Goal: Information Seeking & Learning: Learn about a topic

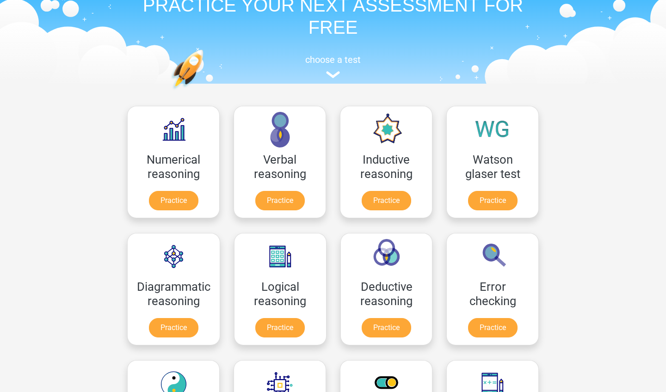
scroll to position [53, 0]
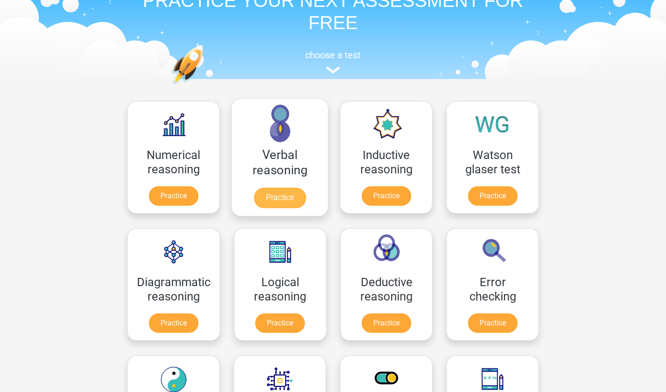
click at [265, 193] on link "Practice" at bounding box center [280, 198] width 52 height 20
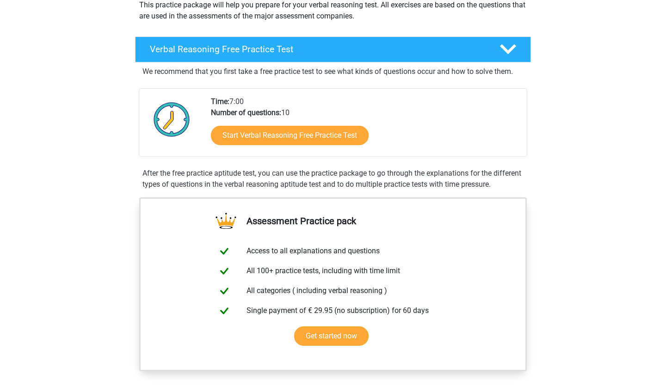
scroll to position [127, 0]
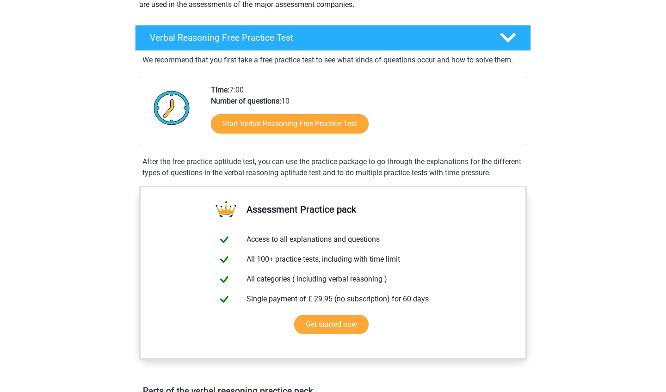
click at [292, 134] on div "Start Verbal Reasoning Free Practice Test" at bounding box center [365, 126] width 308 height 38
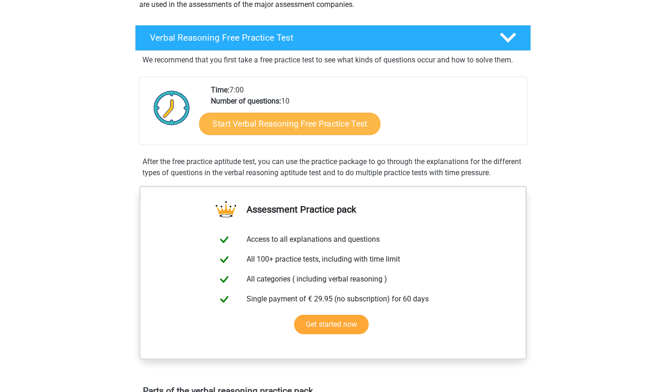
click at [296, 117] on link "Start Verbal Reasoning Free Practice Test" at bounding box center [289, 124] width 181 height 22
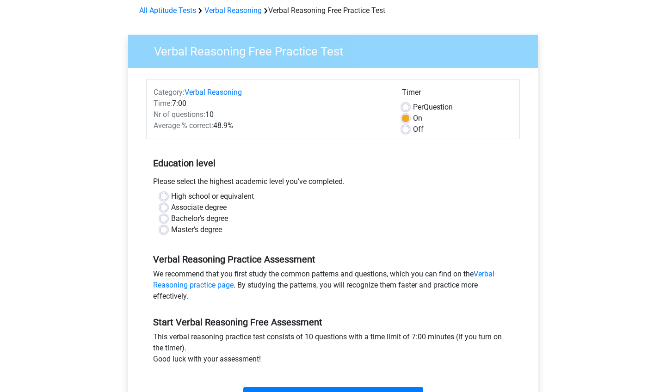
scroll to position [41, 0]
click at [215, 198] on label "High school or equivalent" at bounding box center [212, 196] width 83 height 11
click at [167, 198] on input "High school or equivalent" at bounding box center [163, 195] width 7 height 9
radio input "true"
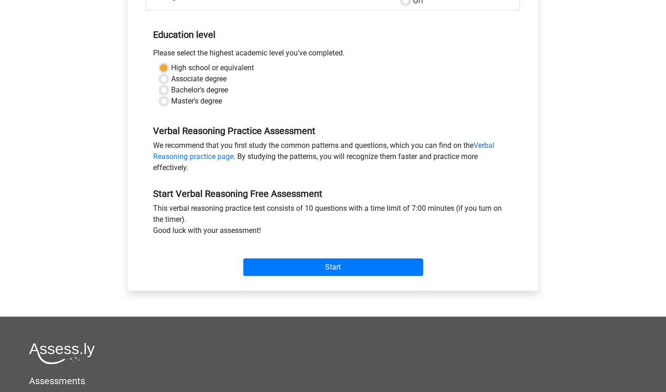
scroll to position [234, 0]
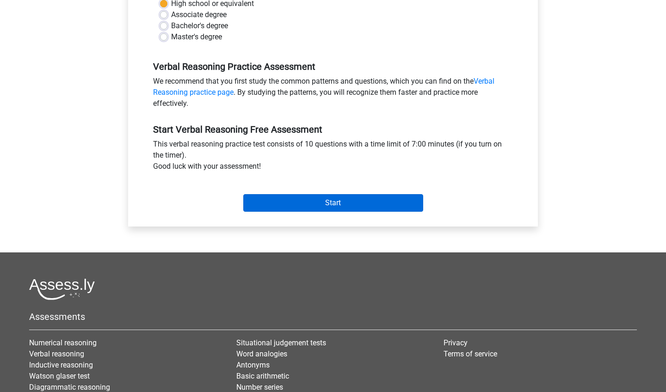
click at [288, 208] on input "Start" at bounding box center [333, 203] width 180 height 18
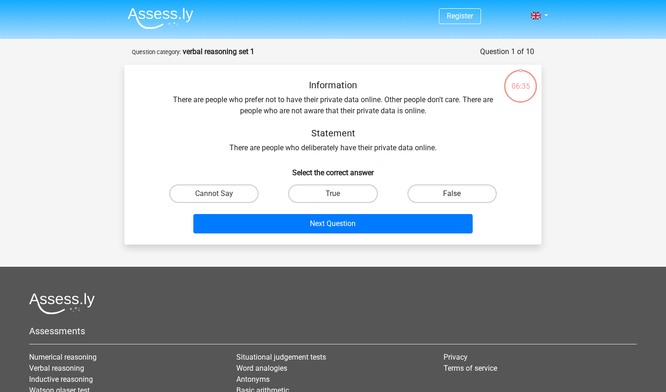
click at [440, 194] on label "False" at bounding box center [451, 193] width 89 height 18
click at [452, 194] on input "False" at bounding box center [455, 197] width 6 height 6
radio input "true"
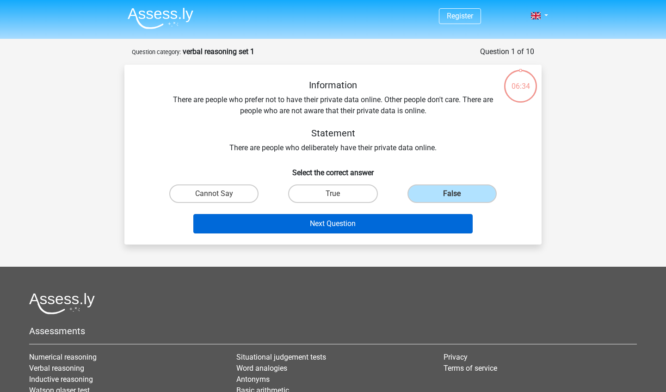
click at [429, 221] on button "Next Question" at bounding box center [333, 223] width 280 height 19
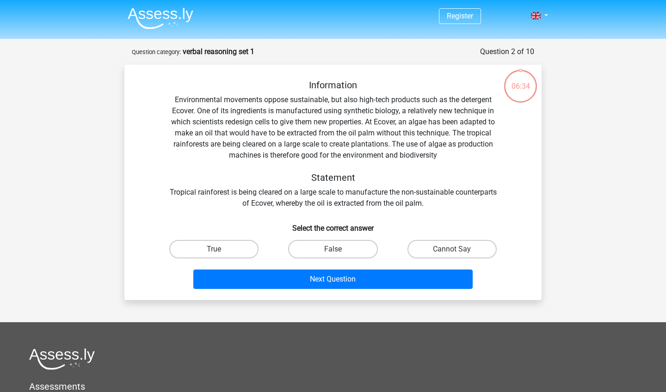
scroll to position [46, 0]
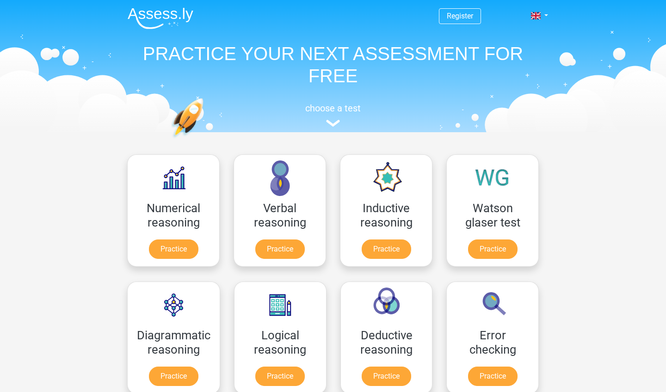
scroll to position [53, 0]
